Goal: Task Accomplishment & Management: Use online tool/utility

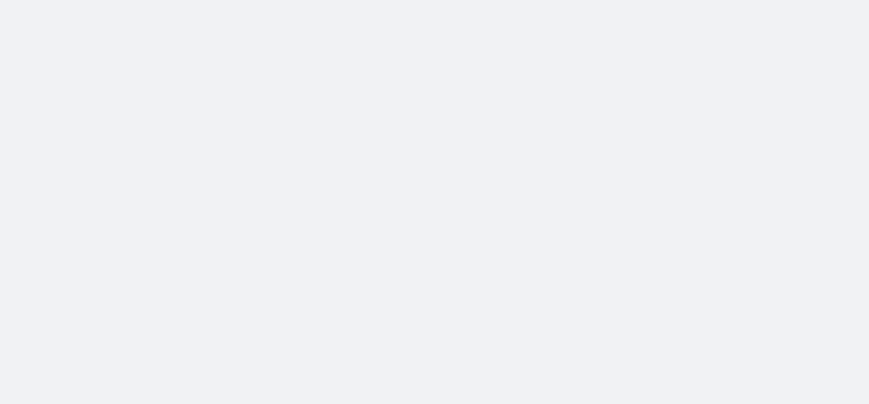
click at [160, 158] on body at bounding box center [434, 202] width 869 height 404
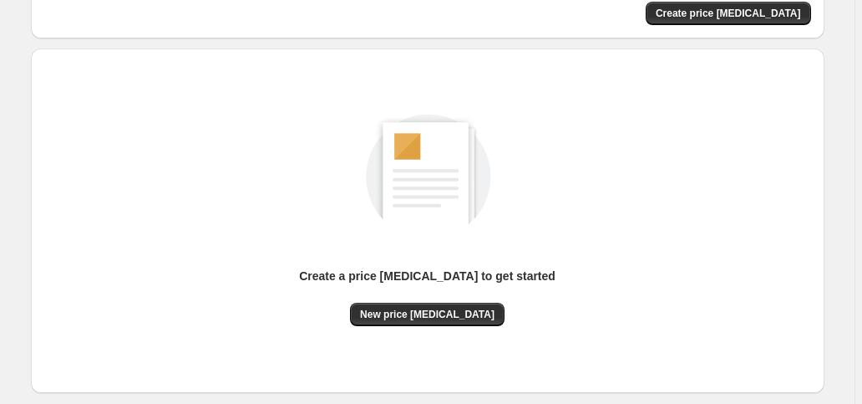
scroll to position [133, 0]
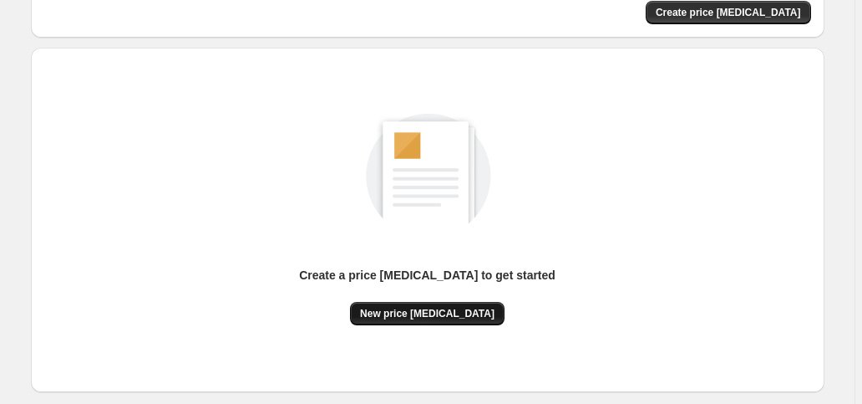
click at [468, 313] on span "New price [MEDICAL_DATA]" at bounding box center [427, 313] width 135 height 13
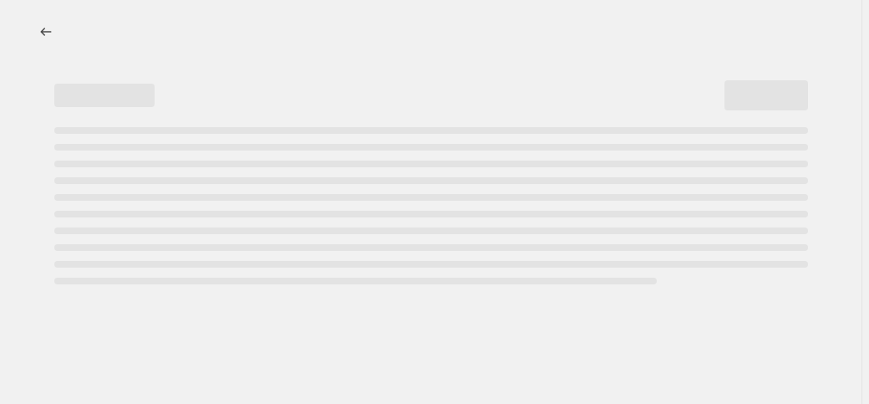
select select "percentage"
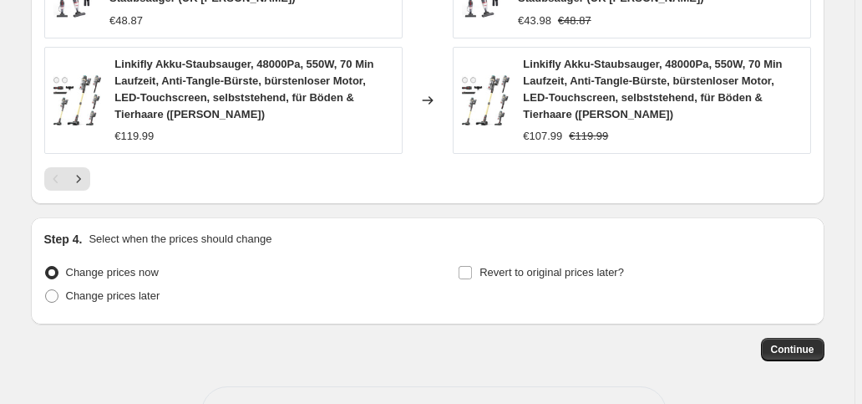
scroll to position [1407, 0]
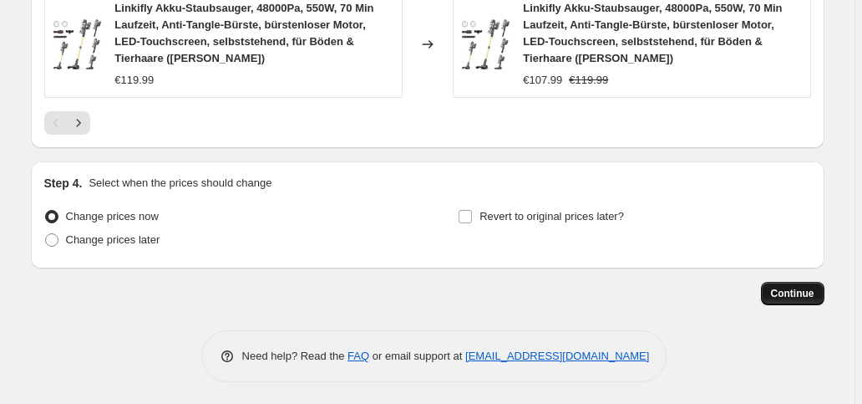
click at [781, 287] on span "Continue" at bounding box center [792, 293] width 43 height 13
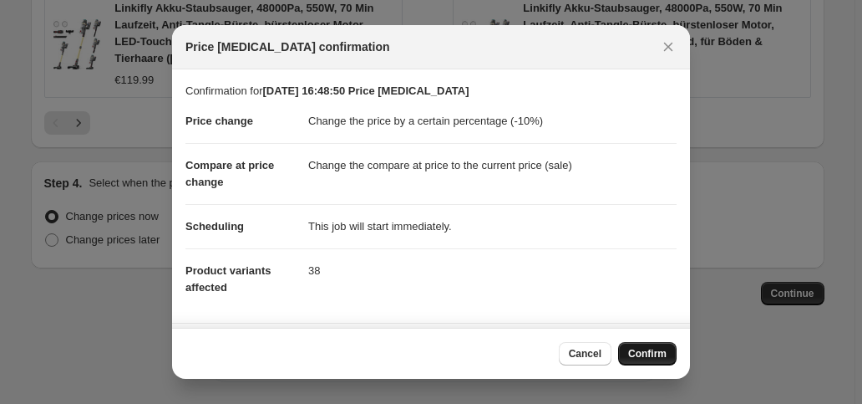
click at [642, 349] on span "Confirm" at bounding box center [647, 353] width 38 height 13
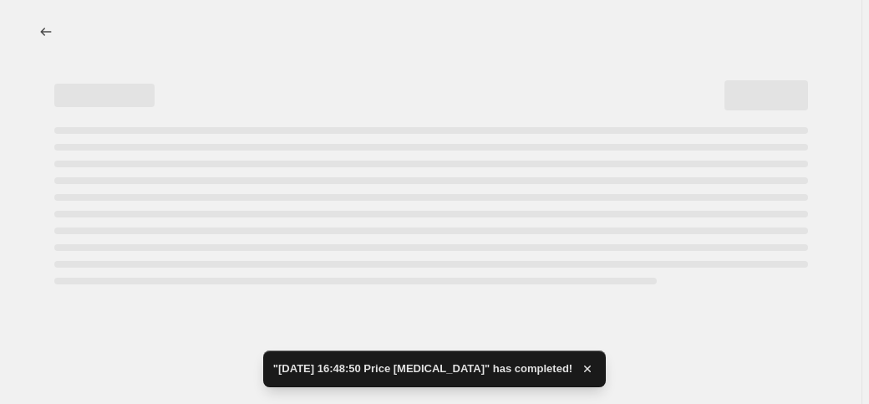
select select "percentage"
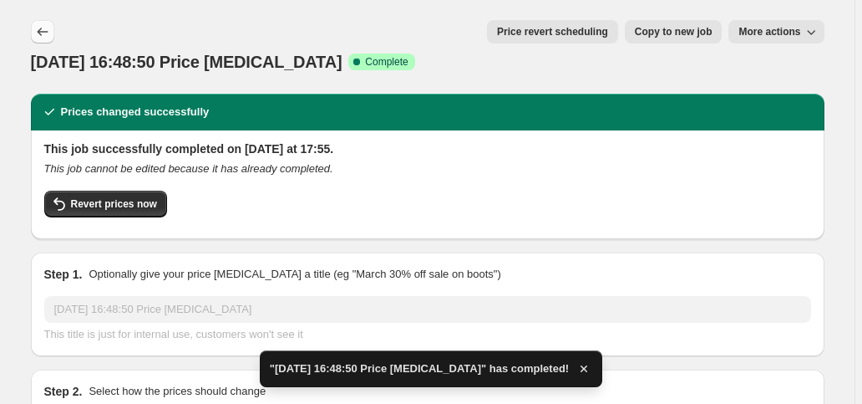
click at [46, 36] on icon "Price change jobs" at bounding box center [42, 31] width 17 height 17
